Goal: Task Accomplishment & Management: Use online tool/utility

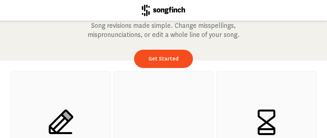
scroll to position [65, 0]
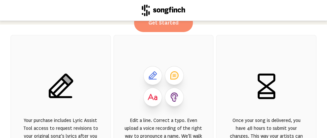
click at [161, 27] on link "Get Started" at bounding box center [163, 23] width 59 height 18
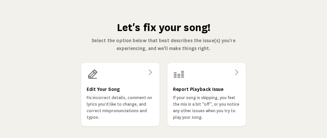
scroll to position [27, 0]
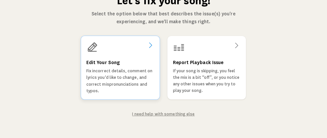
click at [148, 41] on icon at bounding box center [151, 45] width 8 height 8
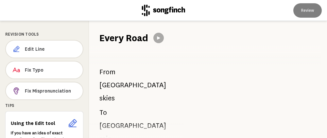
scroll to position [7, 0]
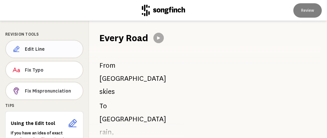
click at [37, 48] on span "Edit Line" at bounding box center [51, 49] width 53 height 7
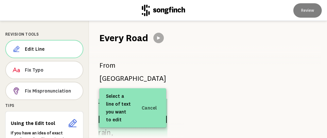
click at [105, 99] on span "To" at bounding box center [102, 106] width 8 height 14
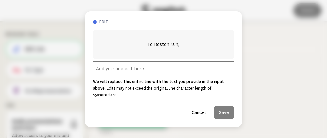
click at [114, 71] on input "text" at bounding box center [163, 69] width 141 height 14
type input "To [GEOGRAPHIC_DATA]"
click at [221, 106] on button "Save" at bounding box center [224, 112] width 20 height 13
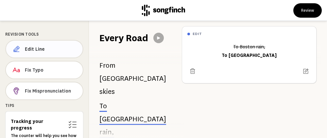
click at [38, 47] on span "Edit Line" at bounding box center [51, 49] width 53 height 7
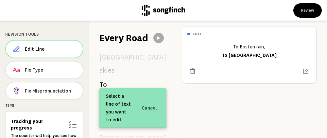
scroll to position [39, 0]
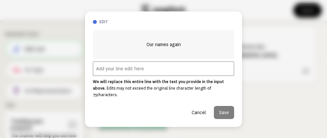
click at [152, 71] on input "text" at bounding box center [163, 69] width 141 height 14
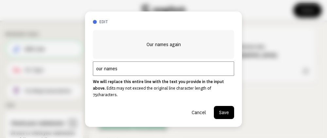
type input "our names"
click at [222, 108] on button "Save" at bounding box center [224, 112] width 20 height 13
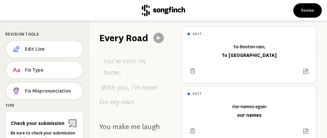
scroll to position [170, 0]
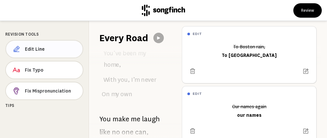
click at [47, 48] on span "Edit Line" at bounding box center [51, 49] width 52 height 7
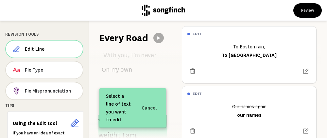
scroll to position [203, 0]
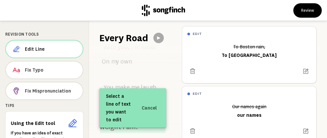
click at [114, 120] on span "weight" at bounding box center [110, 126] width 21 height 13
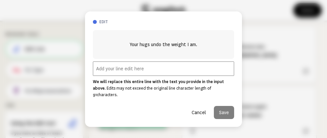
click at [121, 75] on input "text" at bounding box center [163, 69] width 141 height 14
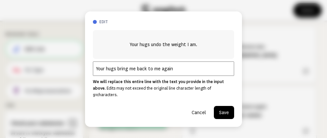
type input "Your hugs bring me back to me again"
click at [224, 106] on button "Save" at bounding box center [224, 112] width 20 height 13
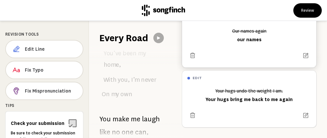
scroll to position [80, 0]
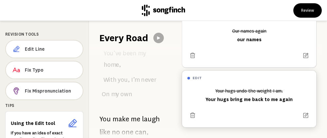
click at [196, 76] on h6 "edit" at bounding box center [197, 78] width 9 height 4
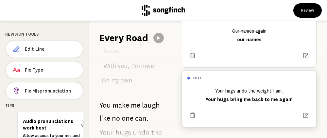
click at [197, 76] on h6 "edit" at bounding box center [197, 78] width 9 height 4
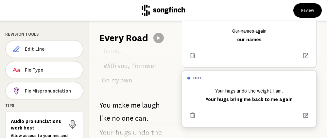
click at [303, 112] on icon at bounding box center [306, 115] width 6 height 6
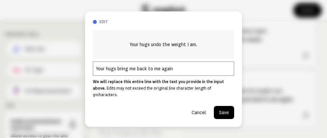
click at [156, 71] on input "Your hugs bring me back to me again" at bounding box center [163, 69] width 141 height 14
type input "Your hugs bring me back to peace again"
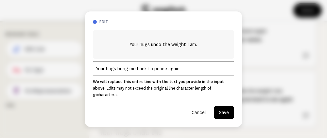
click at [225, 106] on button "Save" at bounding box center [224, 112] width 20 height 13
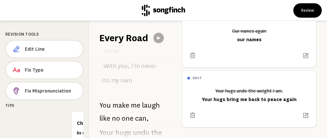
scroll to position [217, 0]
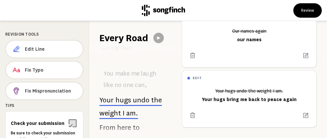
click at [121, 121] on span "here" at bounding box center [124, 127] width 14 height 13
click at [45, 49] on span "Edit Line" at bounding box center [51, 49] width 53 height 7
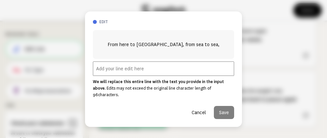
click at [119, 70] on input "text" at bounding box center [163, 69] width 141 height 14
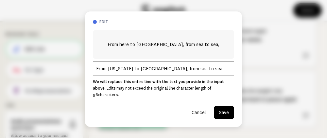
type input "From [US_STATE] to [GEOGRAPHIC_DATA], from sea to sea"
click at [223, 109] on button "Save" at bounding box center [224, 112] width 20 height 13
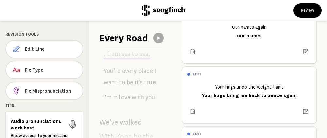
scroll to position [348, 0]
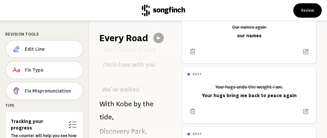
drag, startPoint x: 38, startPoint y: 46, endPoint x: 75, endPoint y: 65, distance: 41.6
click at [38, 46] on span "Edit Line" at bounding box center [51, 49] width 52 height 7
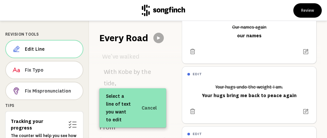
scroll to position [383, 0]
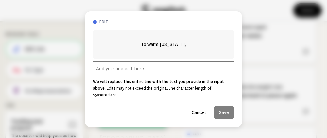
click at [144, 74] on input "text" at bounding box center [163, 69] width 141 height 14
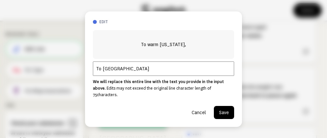
type input "To [GEOGRAPHIC_DATA]"
click at [230, 108] on button "Save" at bounding box center [224, 112] width 20 height 13
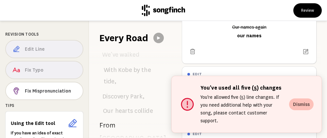
click at [296, 108] on button "Dismiss" at bounding box center [301, 105] width 25 height 12
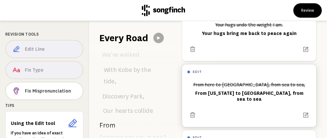
scroll to position [145, 0]
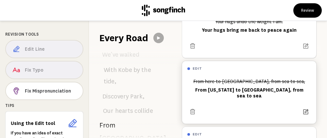
click at [303, 109] on icon at bounding box center [306, 112] width 7 height 7
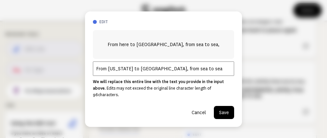
scroll to position [211, 0]
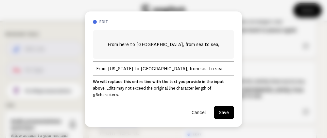
click at [199, 107] on button "Cancel" at bounding box center [199, 112] width 25 height 13
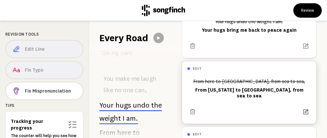
click at [304, 109] on icon at bounding box center [306, 111] width 5 height 5
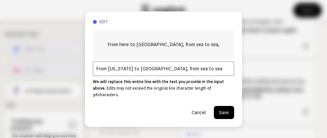
click at [134, 70] on input "From [US_STATE] to [GEOGRAPHIC_DATA], from sea to sea" at bounding box center [163, 69] width 141 height 14
type input "From here to there, from sea to sea"
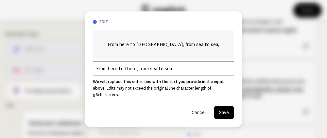
click at [225, 107] on button "Save" at bounding box center [224, 112] width 20 height 13
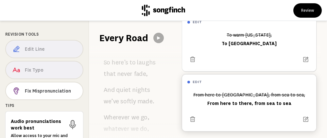
scroll to position [199, 0]
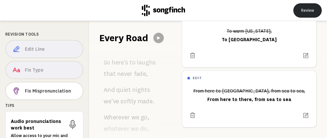
click at [312, 11] on button "Review" at bounding box center [308, 10] width 28 height 14
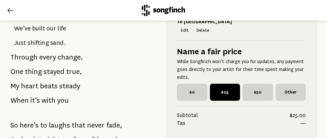
scroll to position [556, 0]
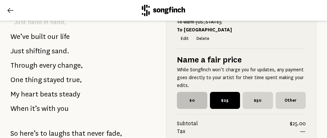
click at [187, 92] on span "$0" at bounding box center [192, 100] width 30 height 17
click at [181, 92] on input "$0" at bounding box center [179, 94] width 4 height 4
radio input "true"
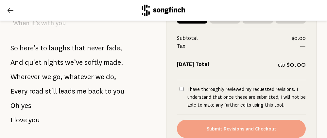
scroll to position [655, 0]
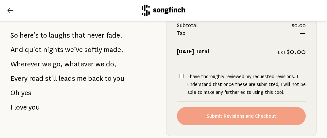
click at [180, 74] on input "I have thoroughly reviewed my requested revisions. I understand that once these…" at bounding box center [182, 76] width 4 height 4
checkbox input "true"
